Goal: Find specific page/section: Find specific page/section

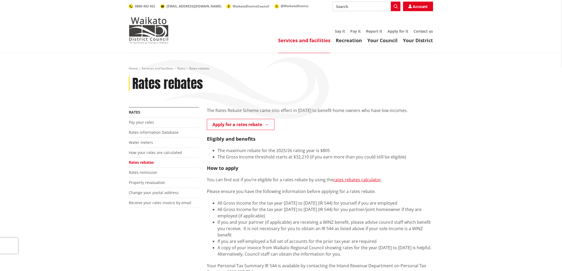
drag, startPoint x: 373, startPoint y: 6, endPoint x: 331, endPoint y: 6, distance: 41.9
click at [331, 6] on div "Search Search Account 0800 492 452 info@waidc.govt.nz WaikatoDistrictCouncil @W…" at bounding box center [281, 7] width 304 height 10
click at [345, 17] on div "e-Tenders" at bounding box center [366, 16] width 67 height 10
type input "e-Tenders"
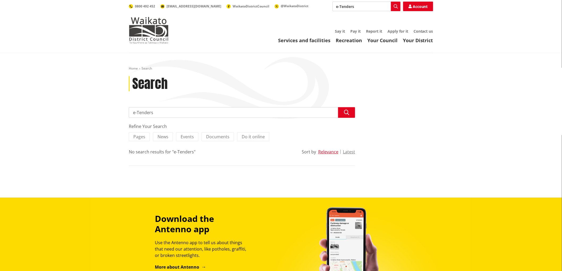
drag, startPoint x: 362, startPoint y: 4, endPoint x: 321, endPoint y: 7, distance: 41.2
click at [321, 7] on div "Search e-Tenders Search Account 0800 492 452 info@waidc.govt.nz WaikatoDistrict…" at bounding box center [281, 7] width 304 height 10
type input "tenders"
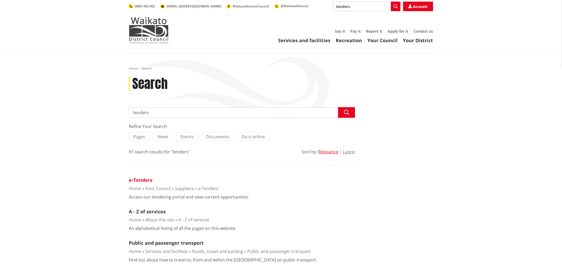
click at [140, 181] on link "e-Tenders" at bounding box center [141, 180] width 24 height 6
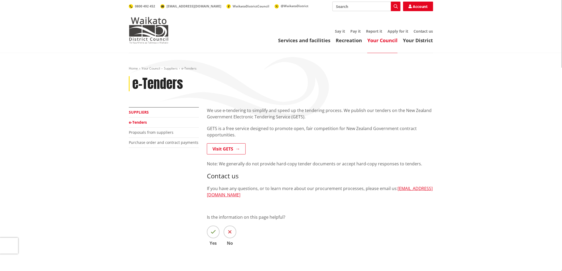
click at [145, 113] on link "Suppliers" at bounding box center [139, 112] width 20 height 5
